Goal: Transaction & Acquisition: Purchase product/service

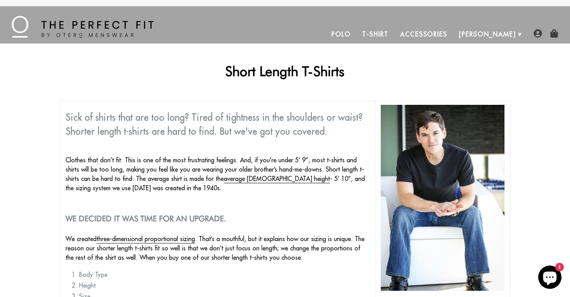
click at [394, 32] on link "T-Shirt" at bounding box center [376, 34] width 38 height 19
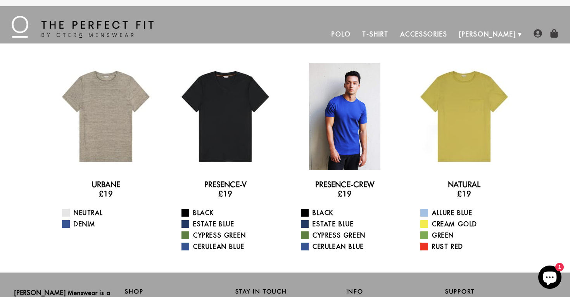
click at [345, 138] on div at bounding box center [344, 116] width 107 height 107
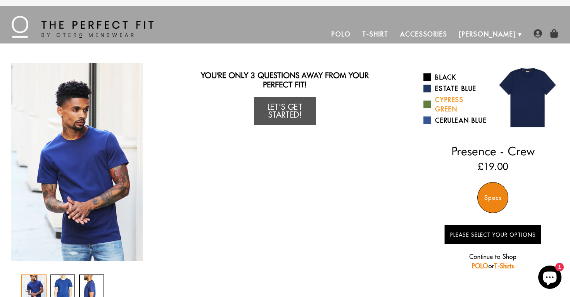
click at [451, 105] on link "Cypress Green" at bounding box center [456, 104] width 64 height 19
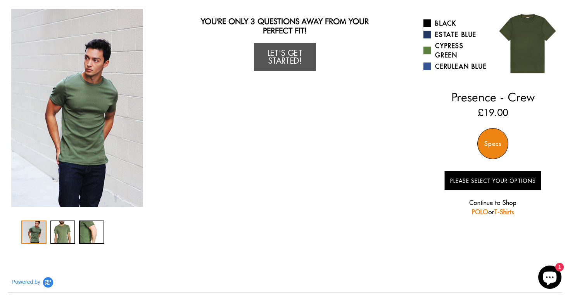
scroll to position [105, 0]
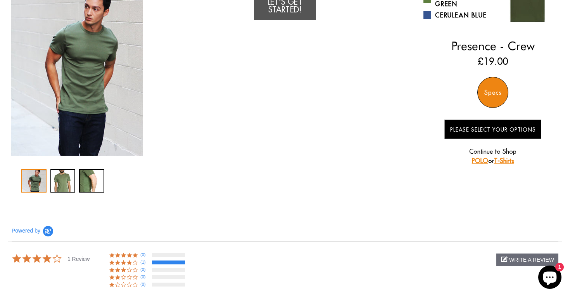
click at [494, 84] on div "Specs" at bounding box center [493, 92] width 31 height 31
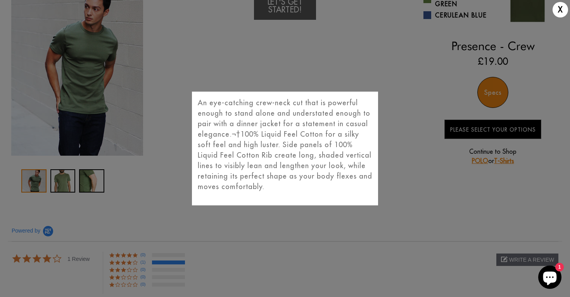
click at [486, 98] on div "X An eye-catching crew-neck cut that is powerful enough to stand alone and unde…" at bounding box center [285, 148] width 570 height 297
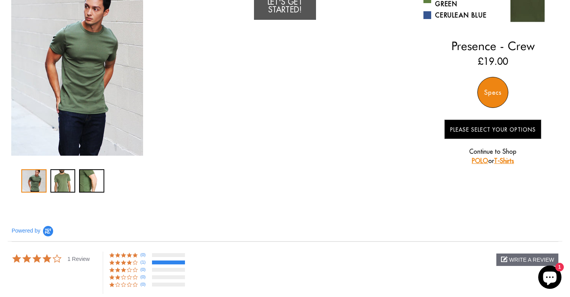
click at [493, 93] on div "Specs" at bounding box center [493, 92] width 31 height 31
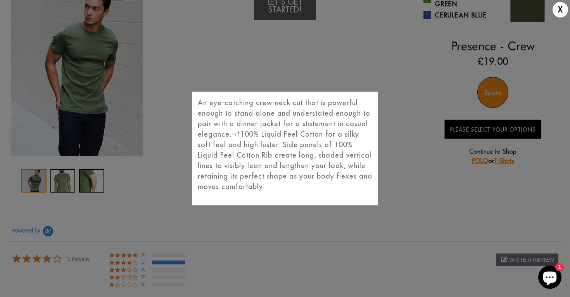
click at [431, 134] on div "X An eye-catching crew-neck cut that is powerful enough to stand alone and unde…" at bounding box center [285, 148] width 570 height 297
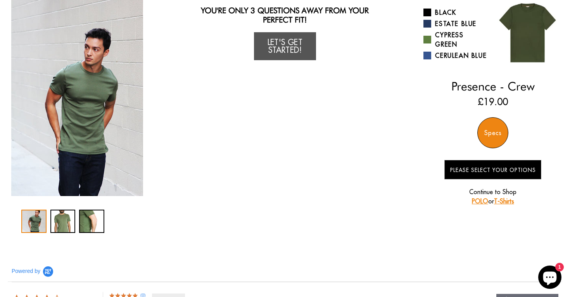
scroll to position [0, 0]
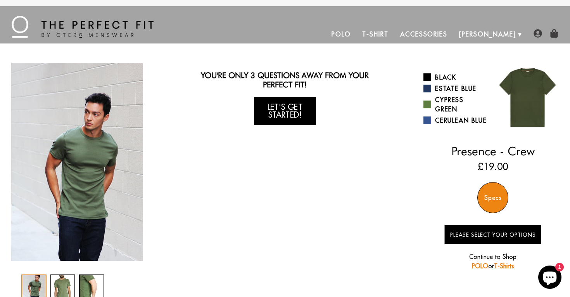
click at [271, 113] on link "Let's Get Started!" at bounding box center [285, 111] width 62 height 28
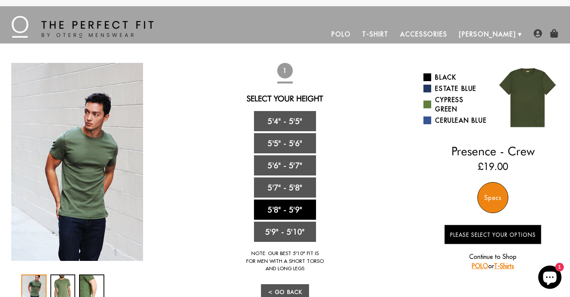
click at [308, 208] on link "5'8" - 5'9"" at bounding box center [285, 209] width 62 height 20
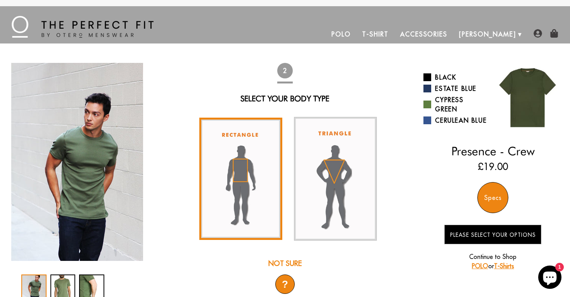
click at [271, 222] on img at bounding box center [240, 179] width 83 height 123
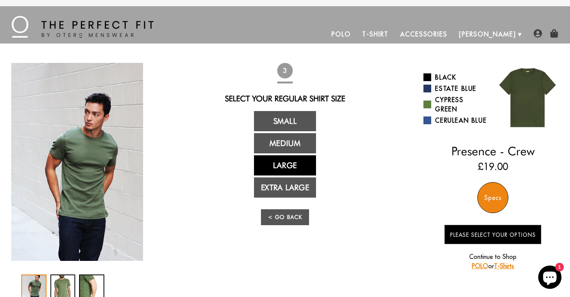
click at [306, 162] on link "Large" at bounding box center [285, 165] width 62 height 20
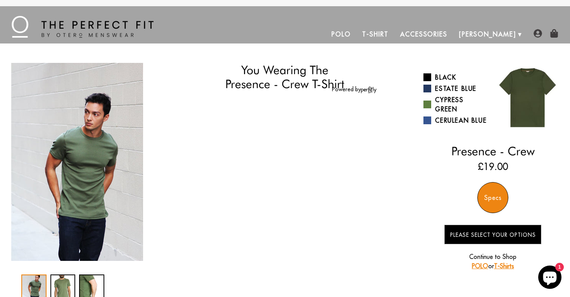
select select "58-59"
select select "L"
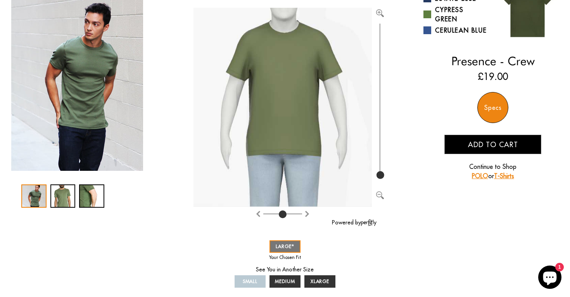
scroll to position [88, 0]
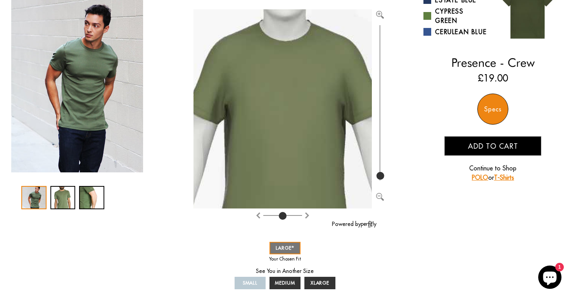
type input "100"
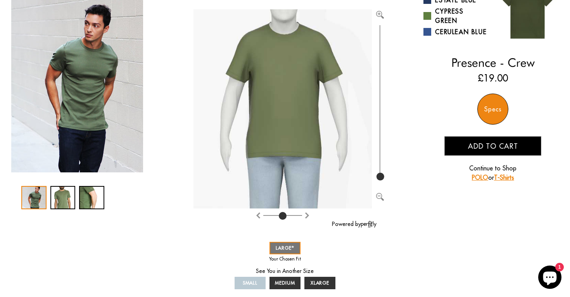
drag, startPoint x: 381, startPoint y: 175, endPoint x: 380, endPoint y: 189, distance: 13.6
click at [380, 182] on input "range" at bounding box center [380, 102] width 8 height 159
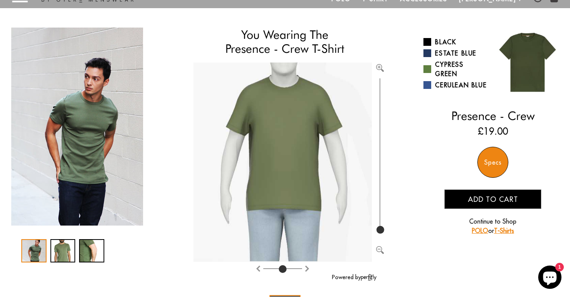
scroll to position [0, 0]
